Goal: Task Accomplishment & Management: Complete application form

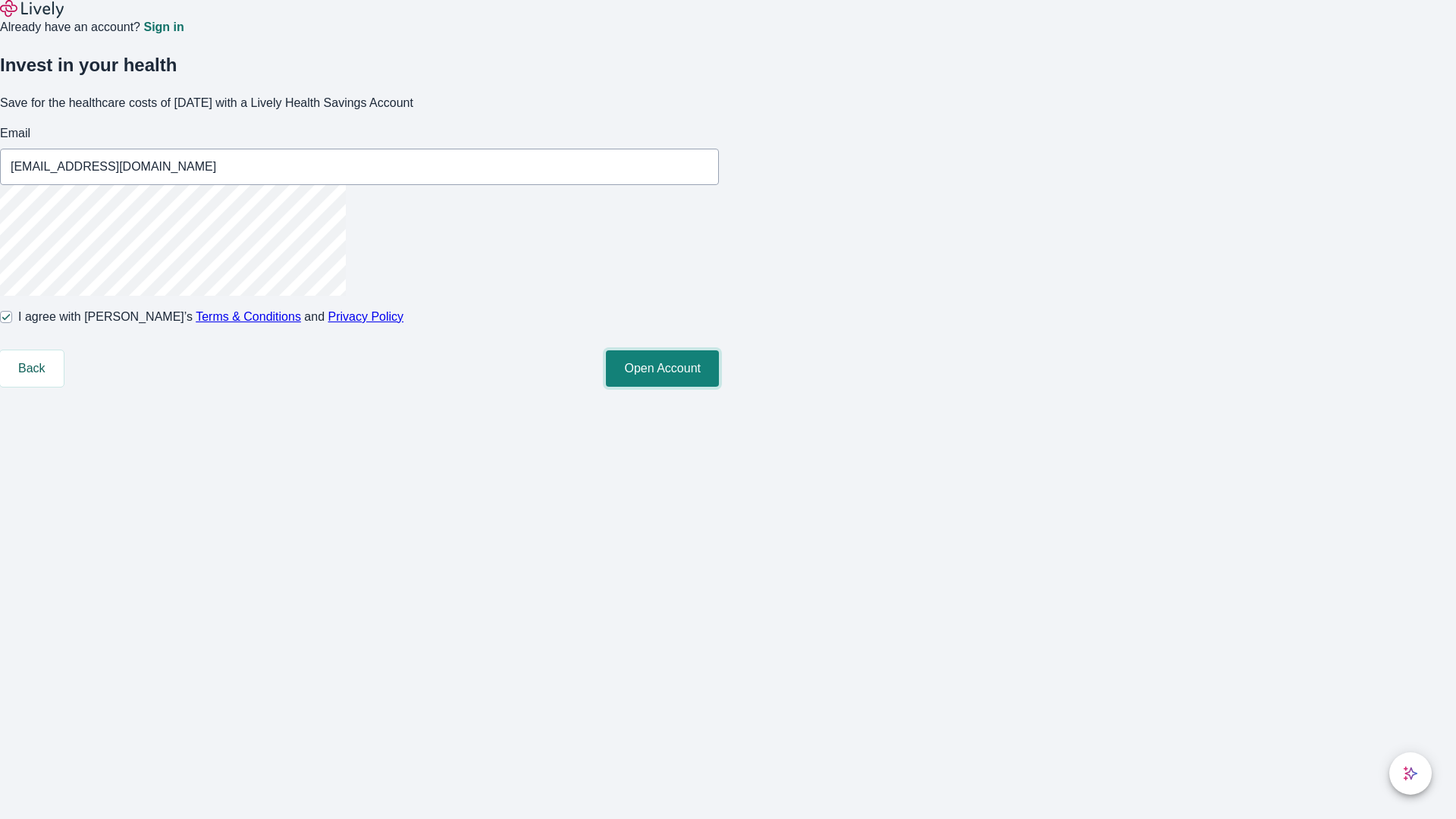
click at [719, 387] on button "Open Account" at bounding box center [663, 369] width 113 height 37
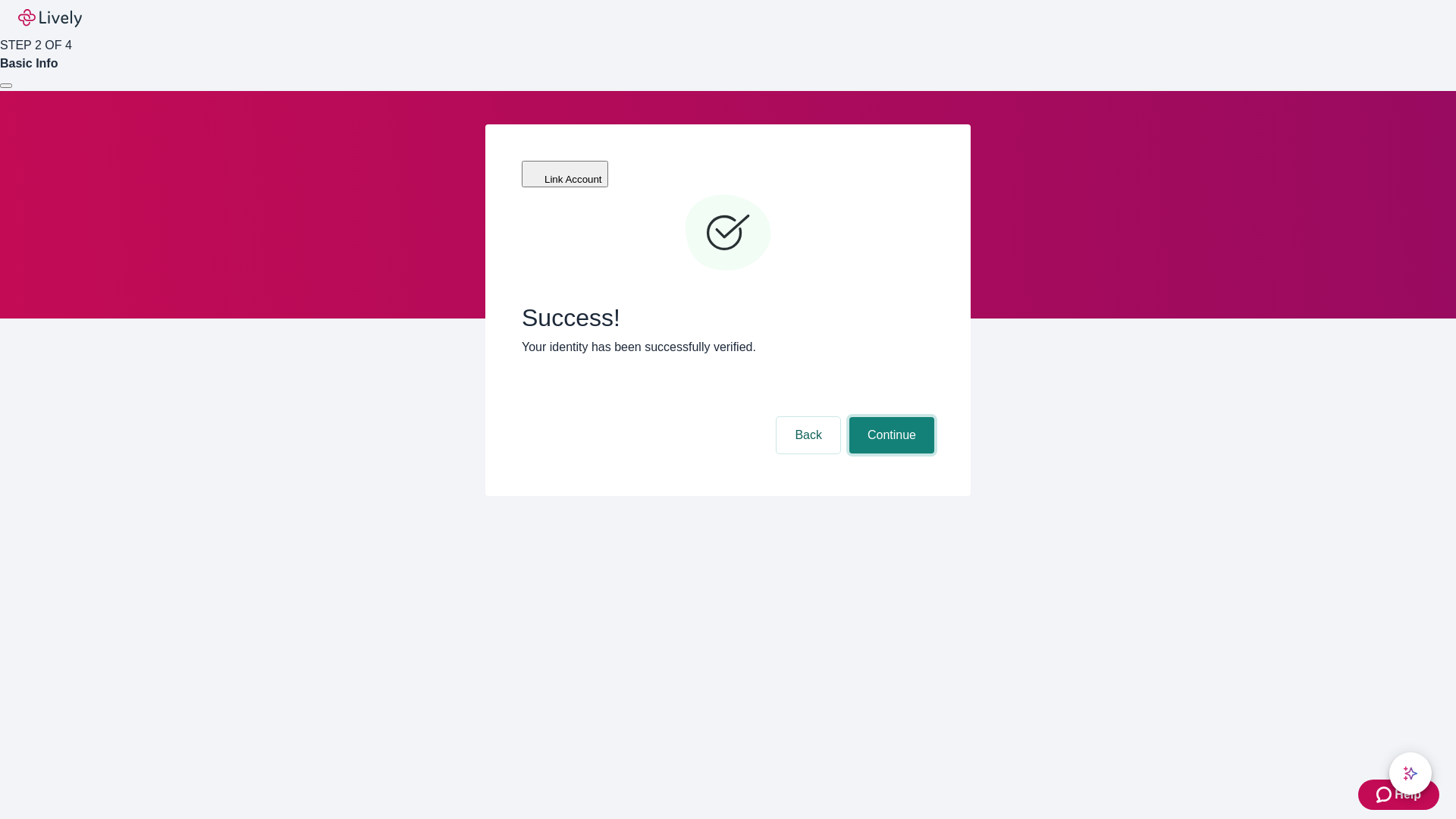
click at [890, 417] on button "Continue" at bounding box center [891, 435] width 85 height 37
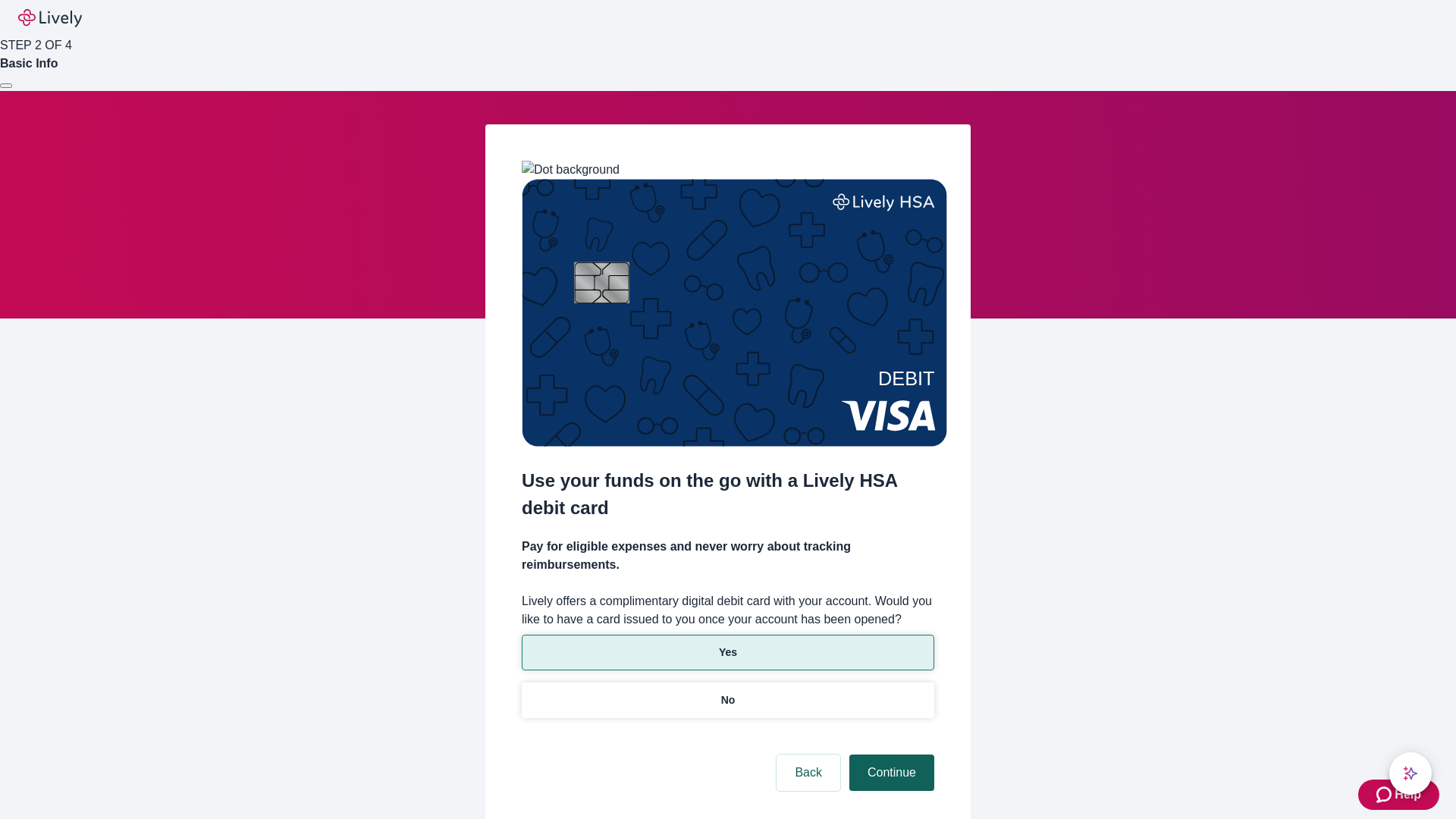
click at [728, 692] on p "No" at bounding box center [728, 700] width 15 height 16
click at [890, 754] on button "Continue" at bounding box center [891, 772] width 85 height 37
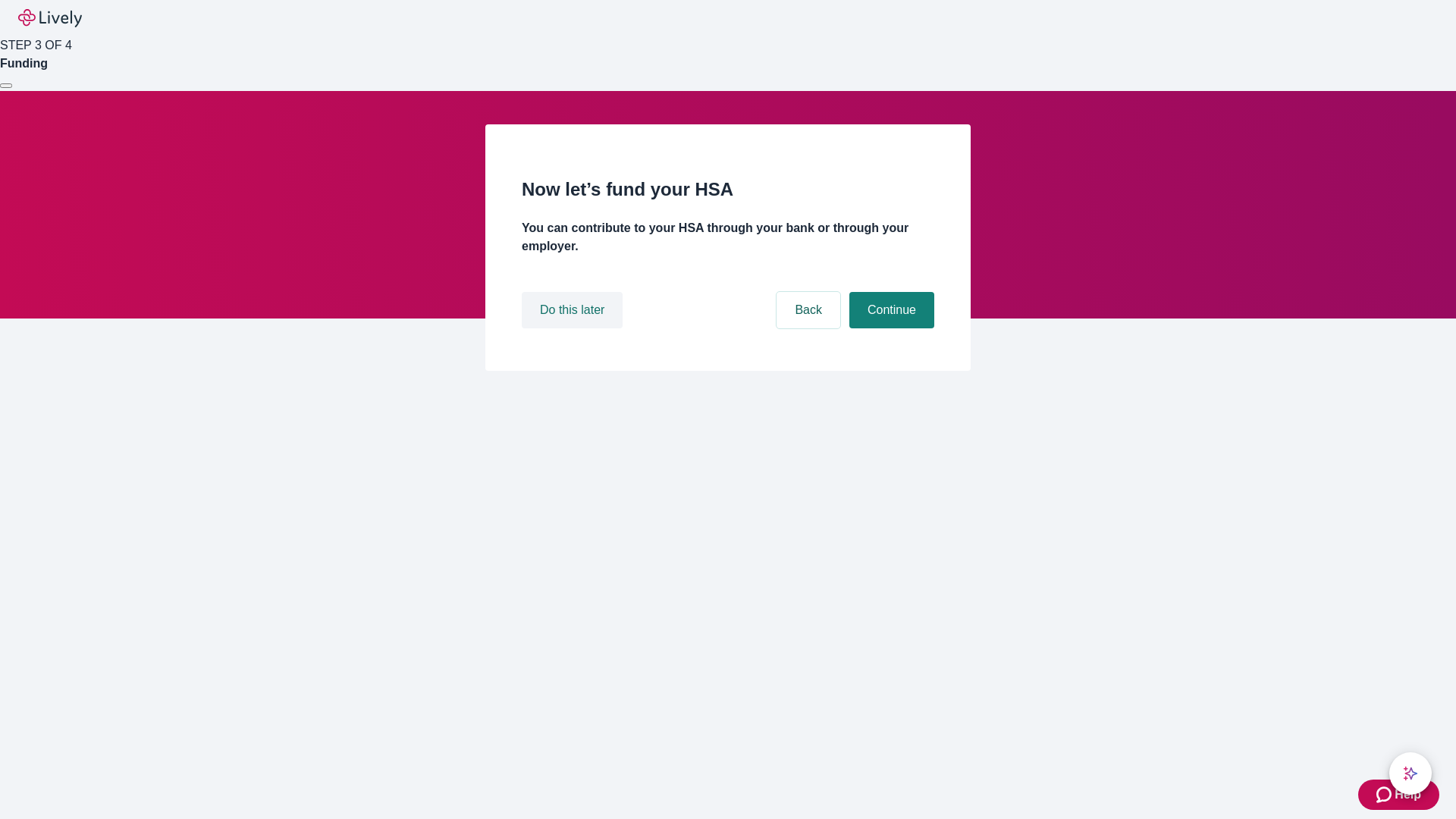
click at [574, 328] on button "Do this later" at bounding box center [572, 310] width 101 height 37
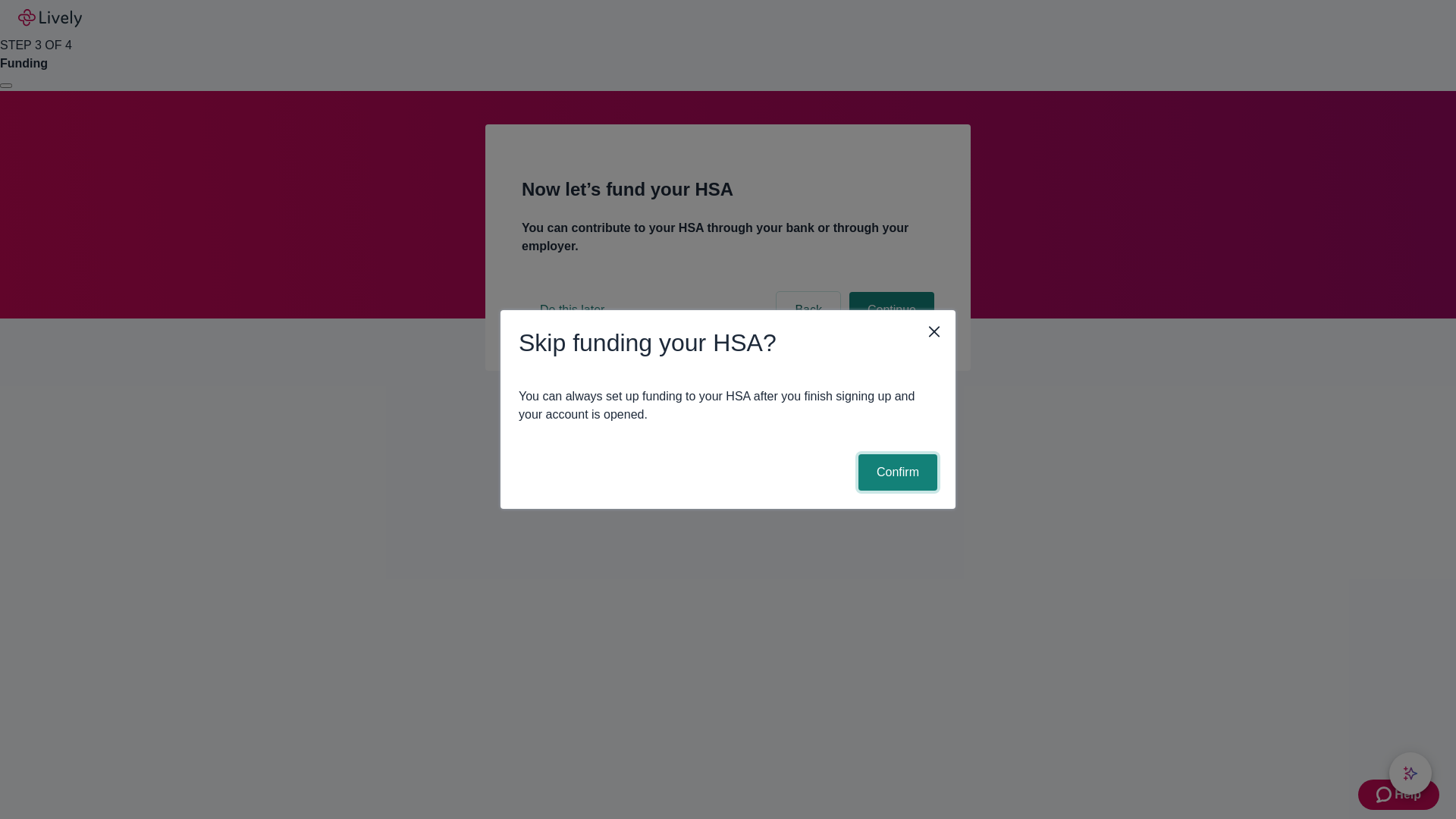
click at [896, 473] on button "Confirm" at bounding box center [897, 473] width 79 height 37
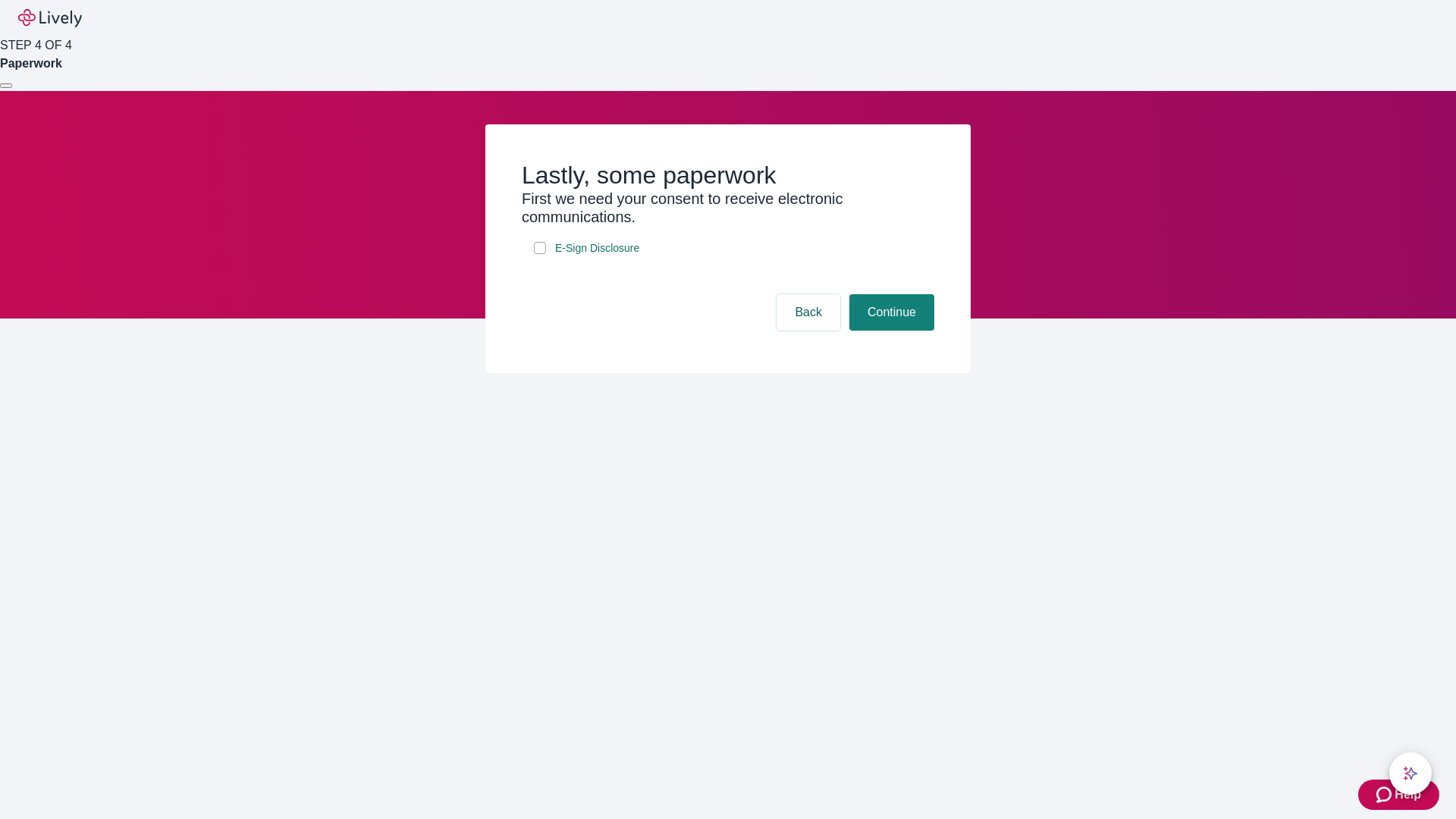
click at [540, 254] on input "E-Sign Disclosure" at bounding box center [540, 248] width 12 height 12
checkbox input "true"
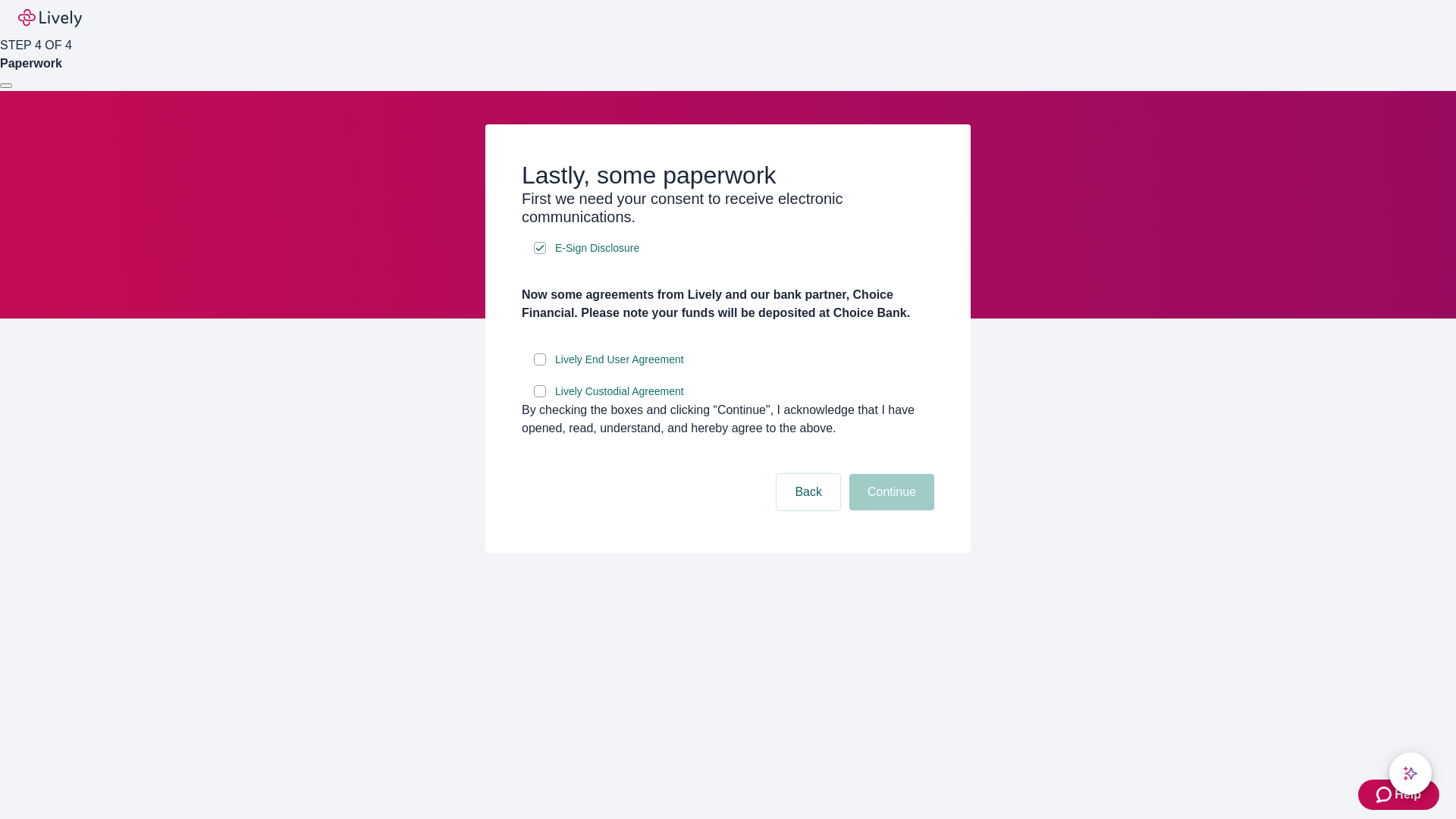
click at [540, 366] on input "Lively End User Agreement" at bounding box center [540, 359] width 12 height 12
checkbox input "true"
click at [540, 397] on input "Lively Custodial Agreement" at bounding box center [540, 392] width 12 height 12
checkbox input "true"
click at [890, 510] on button "Continue" at bounding box center [891, 492] width 85 height 37
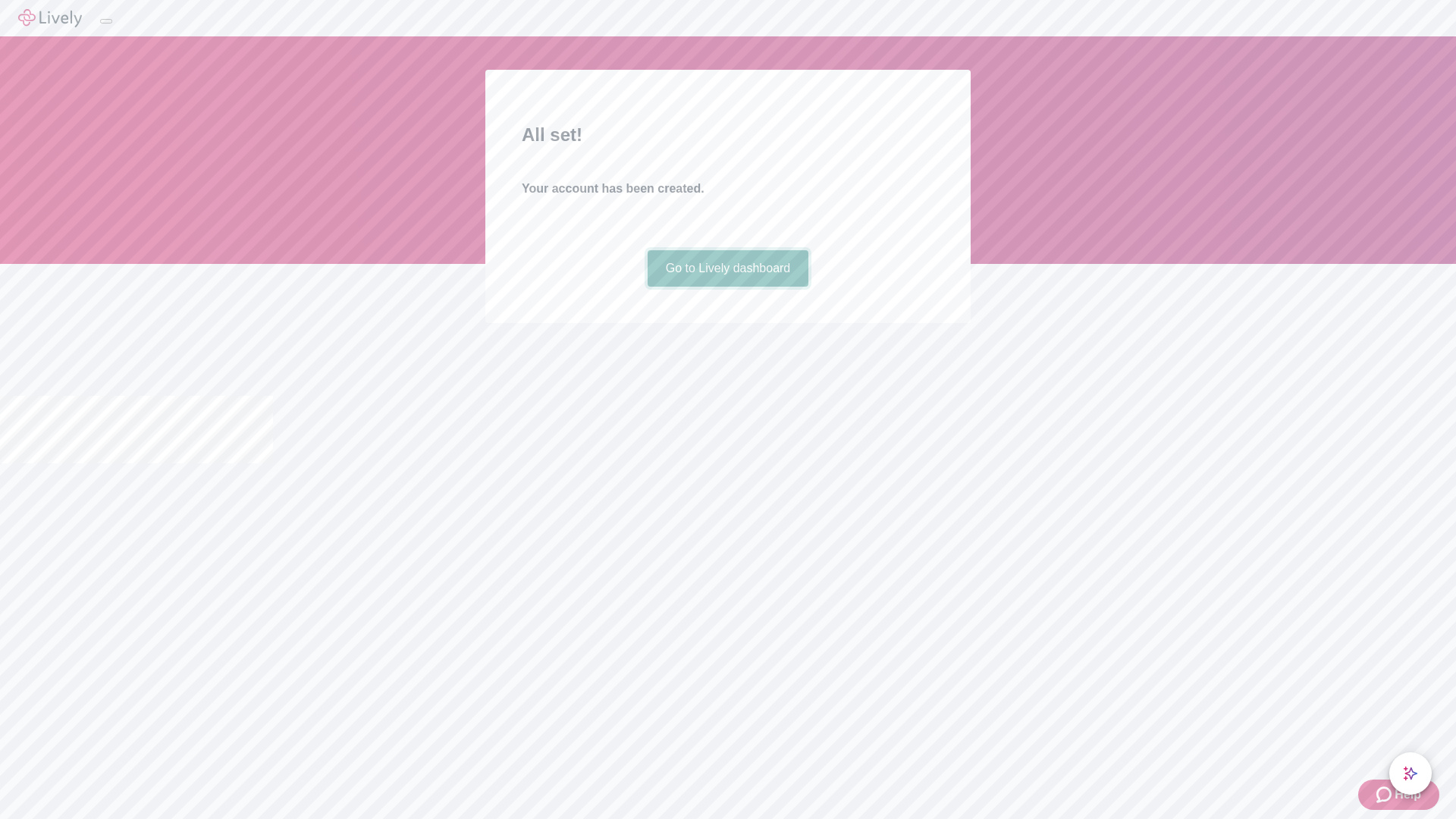
click at [728, 287] on link "Go to Lively dashboard" at bounding box center [728, 268] width 161 height 37
